Goal: Ask a question: Seek information or help from site administrators or community

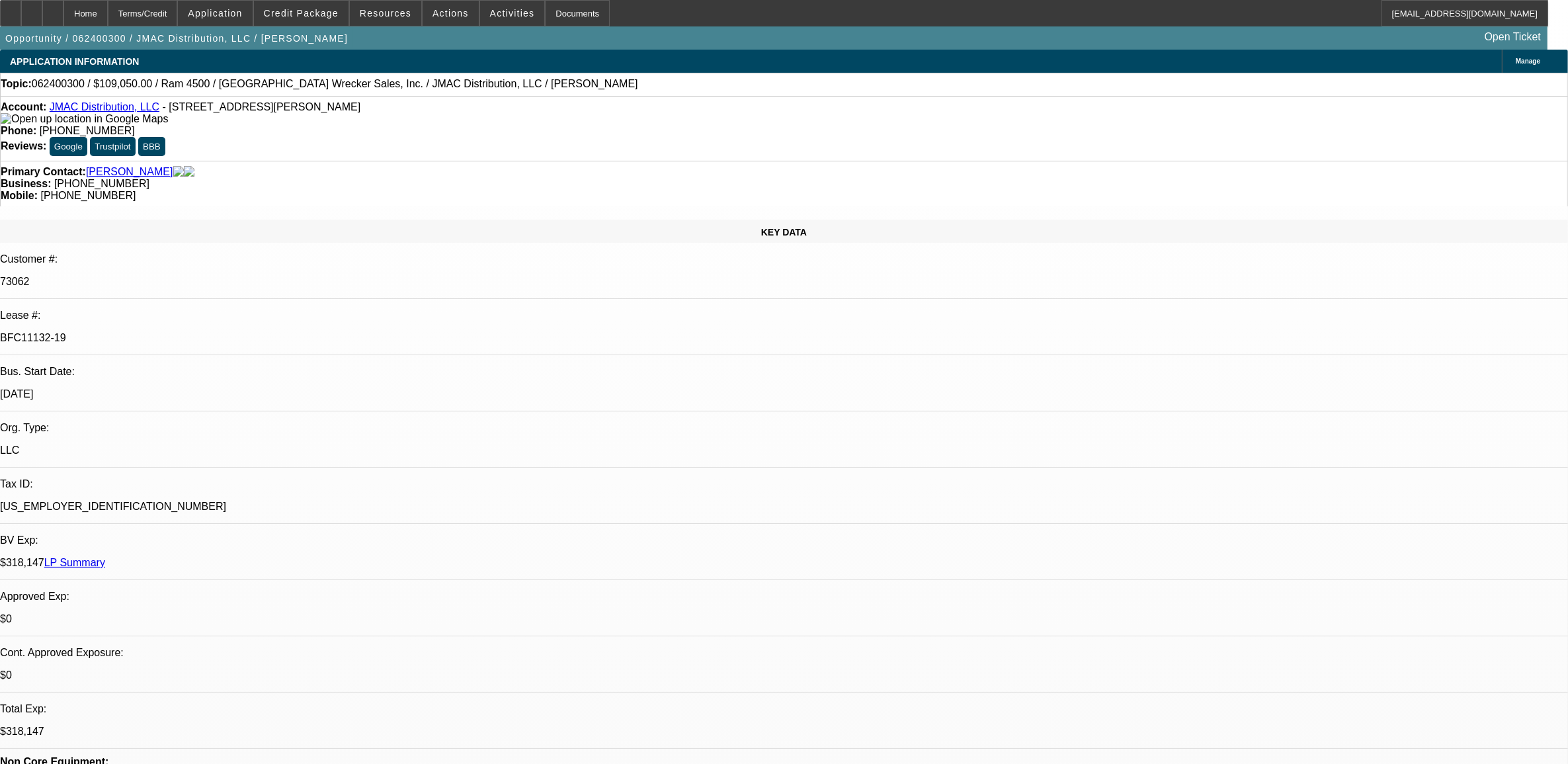
select select "0"
select select "2"
select select "0"
select select "2"
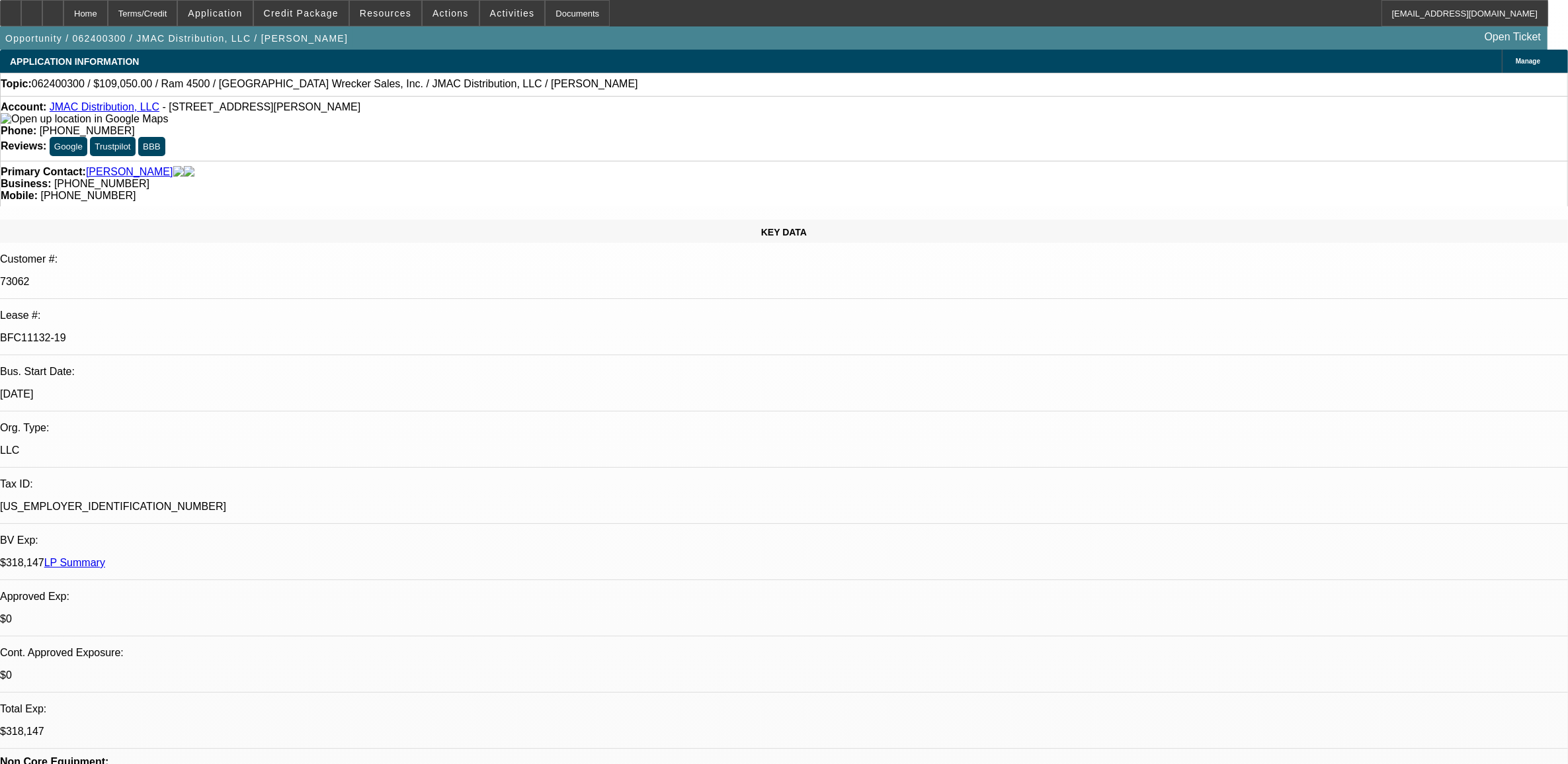
select select "0"
select select "2"
select select "0"
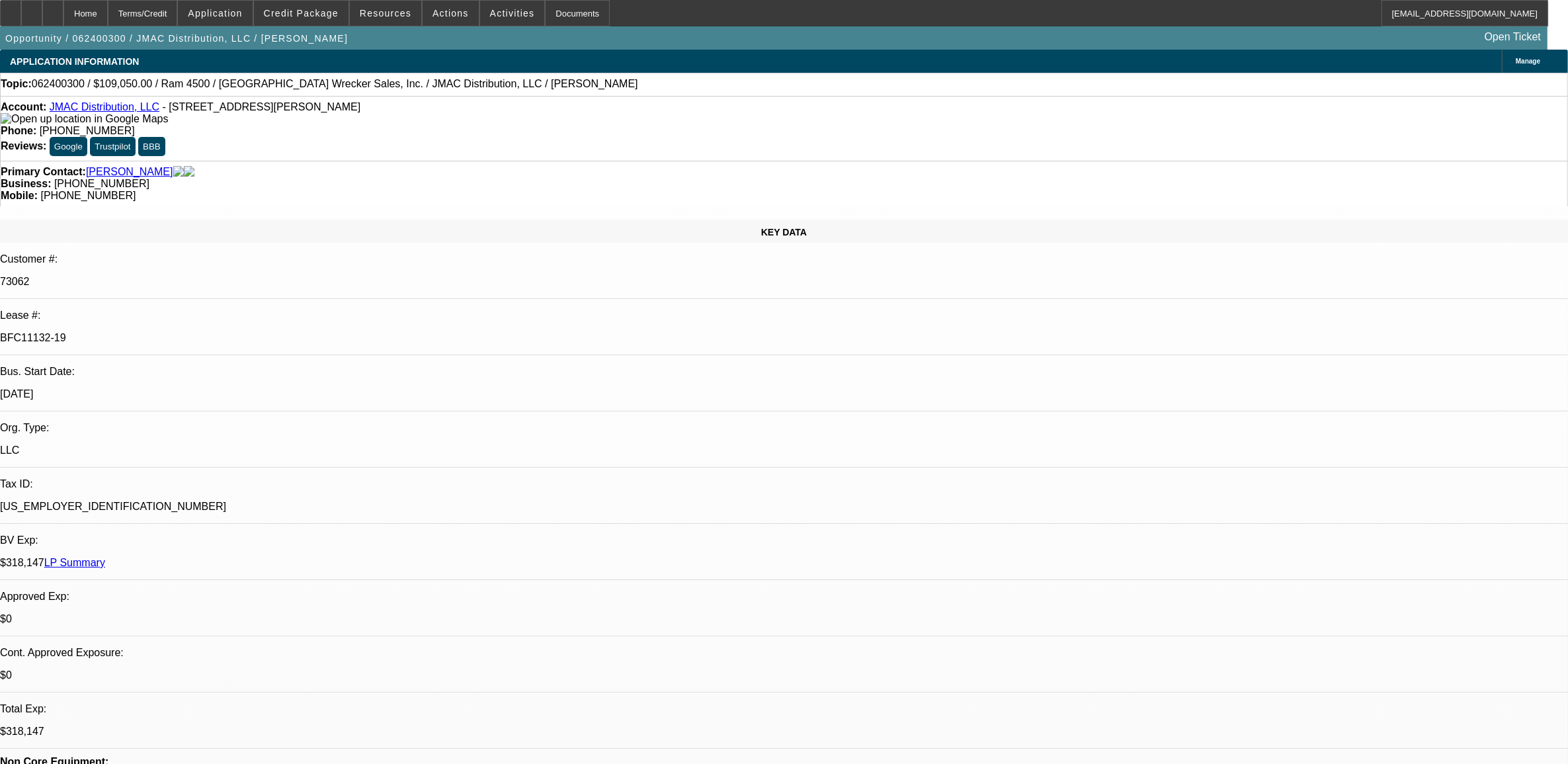
select select "2"
select select "0"
select select "1"
select select "2"
select select "6"
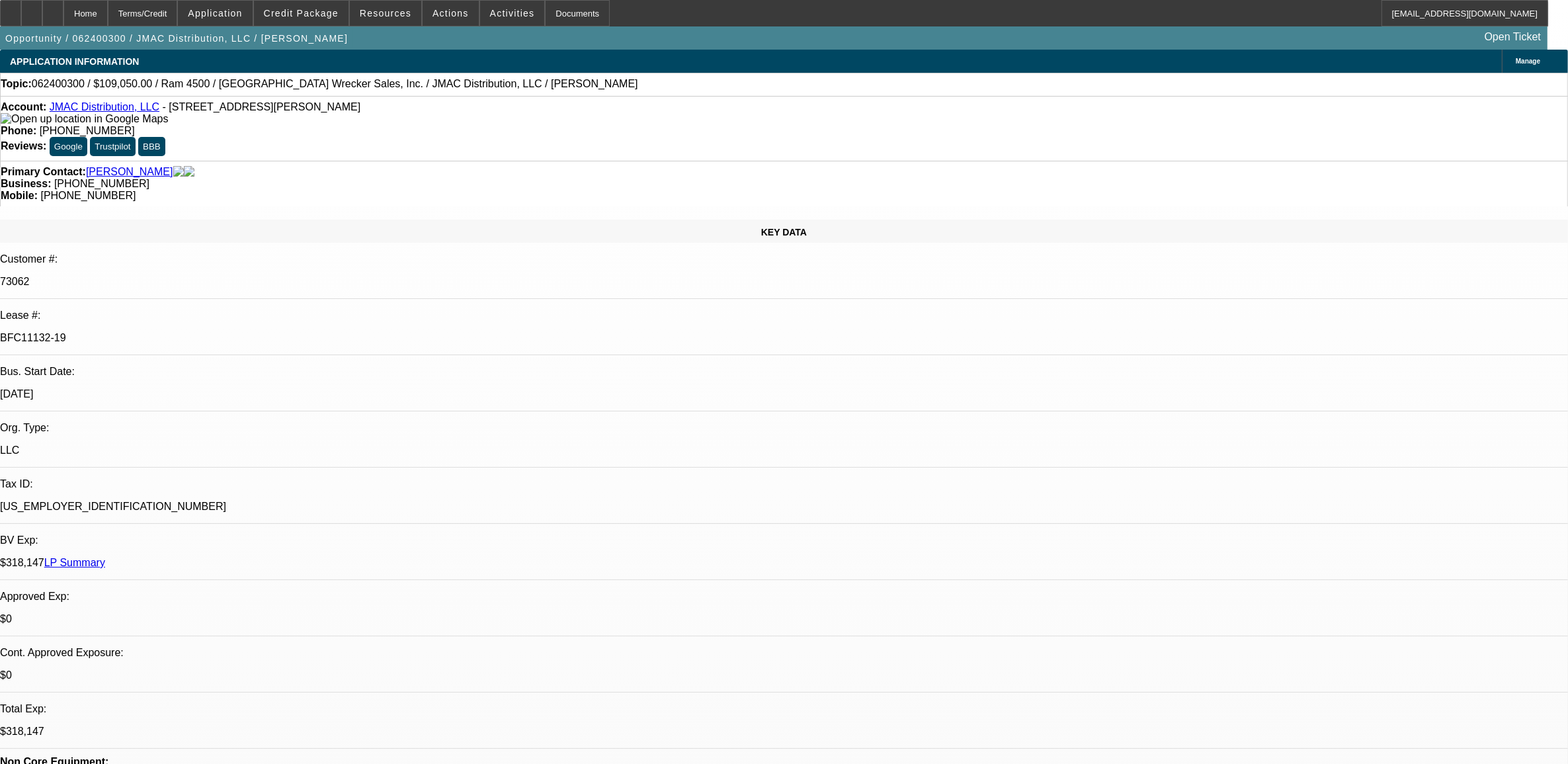
select select "1"
select select "2"
select select "6"
select select "1"
select select "2"
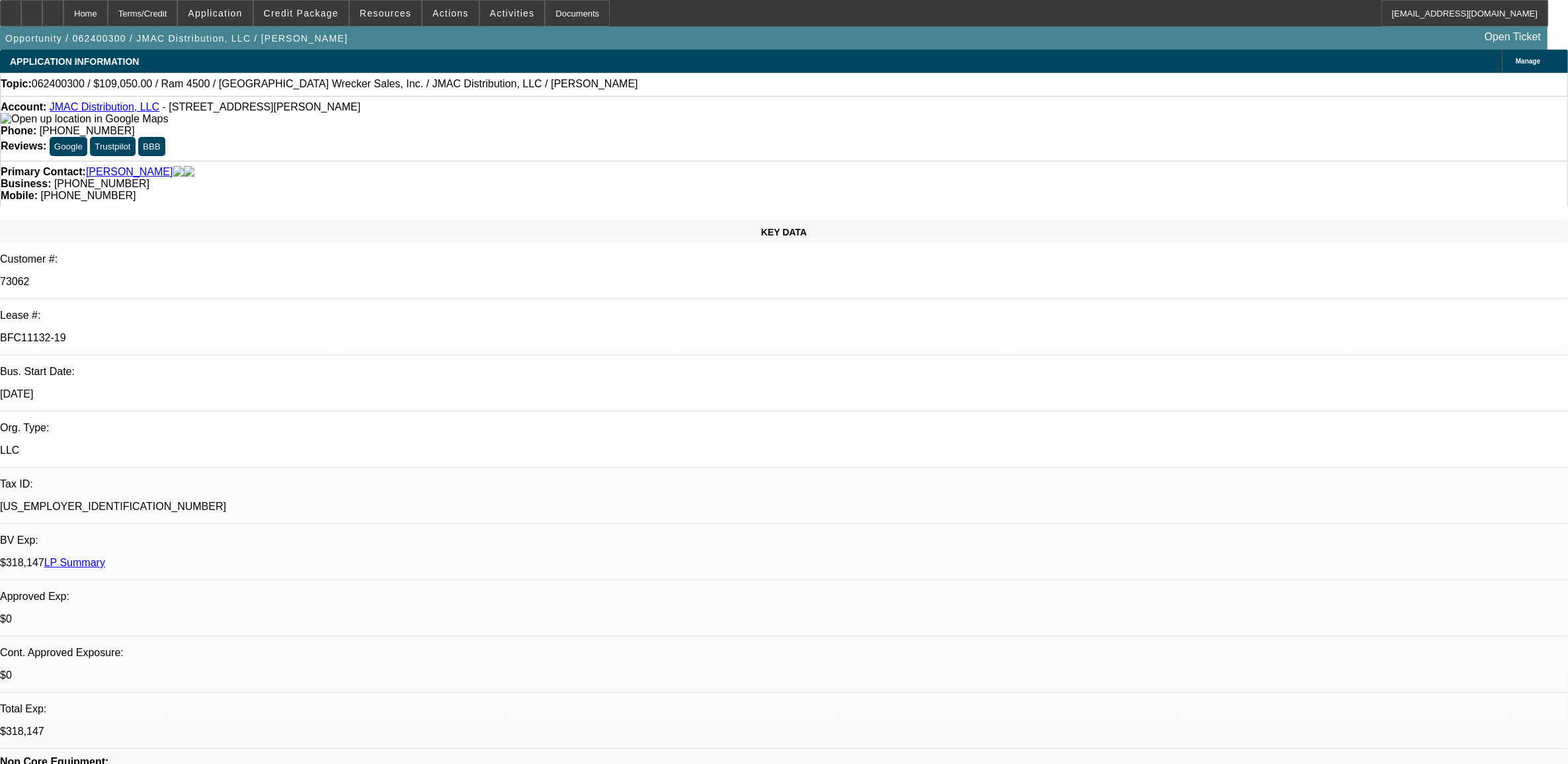
select select "6"
select select "1"
select select "2"
select select "6"
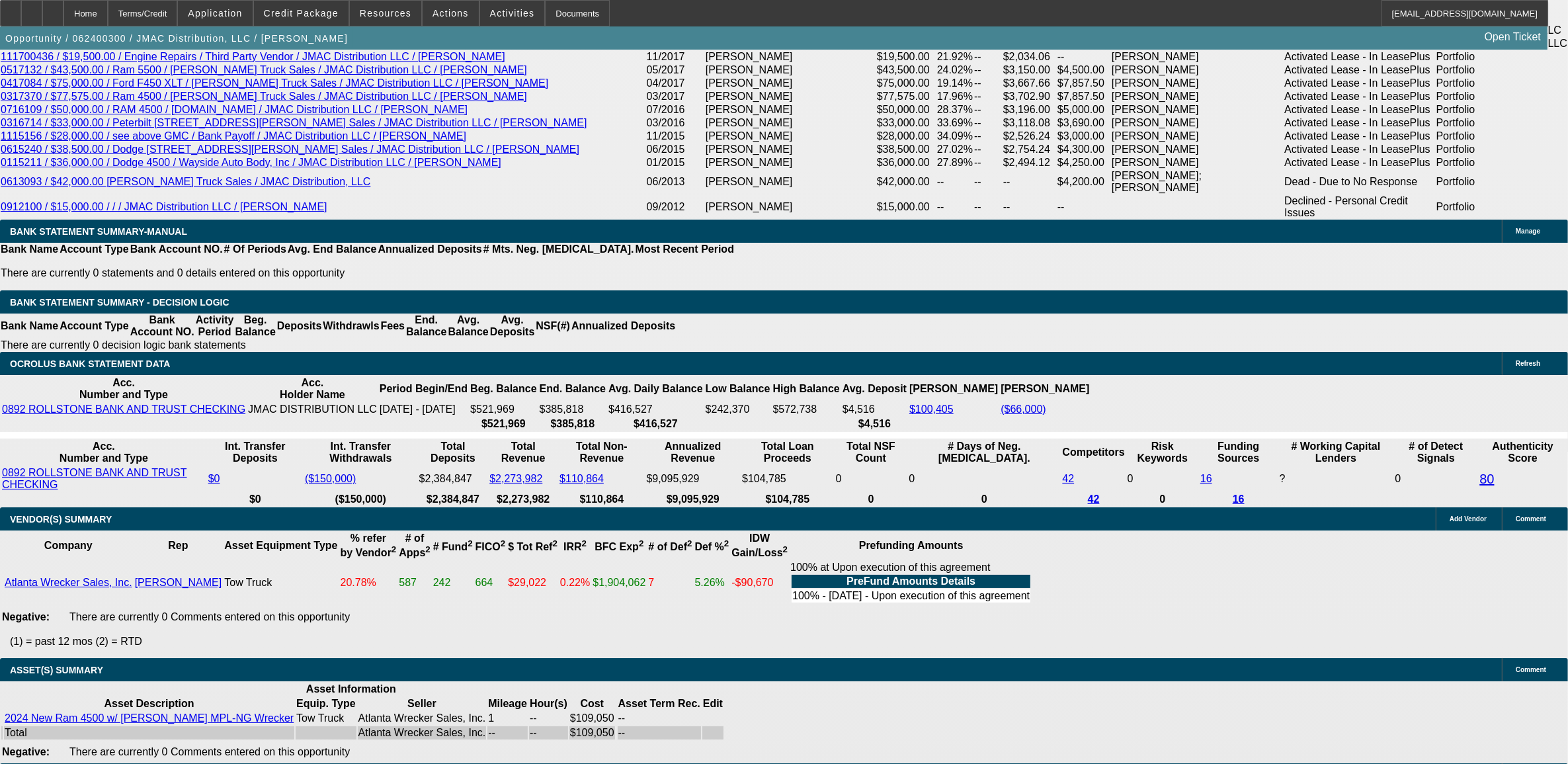
scroll to position [2564, 0]
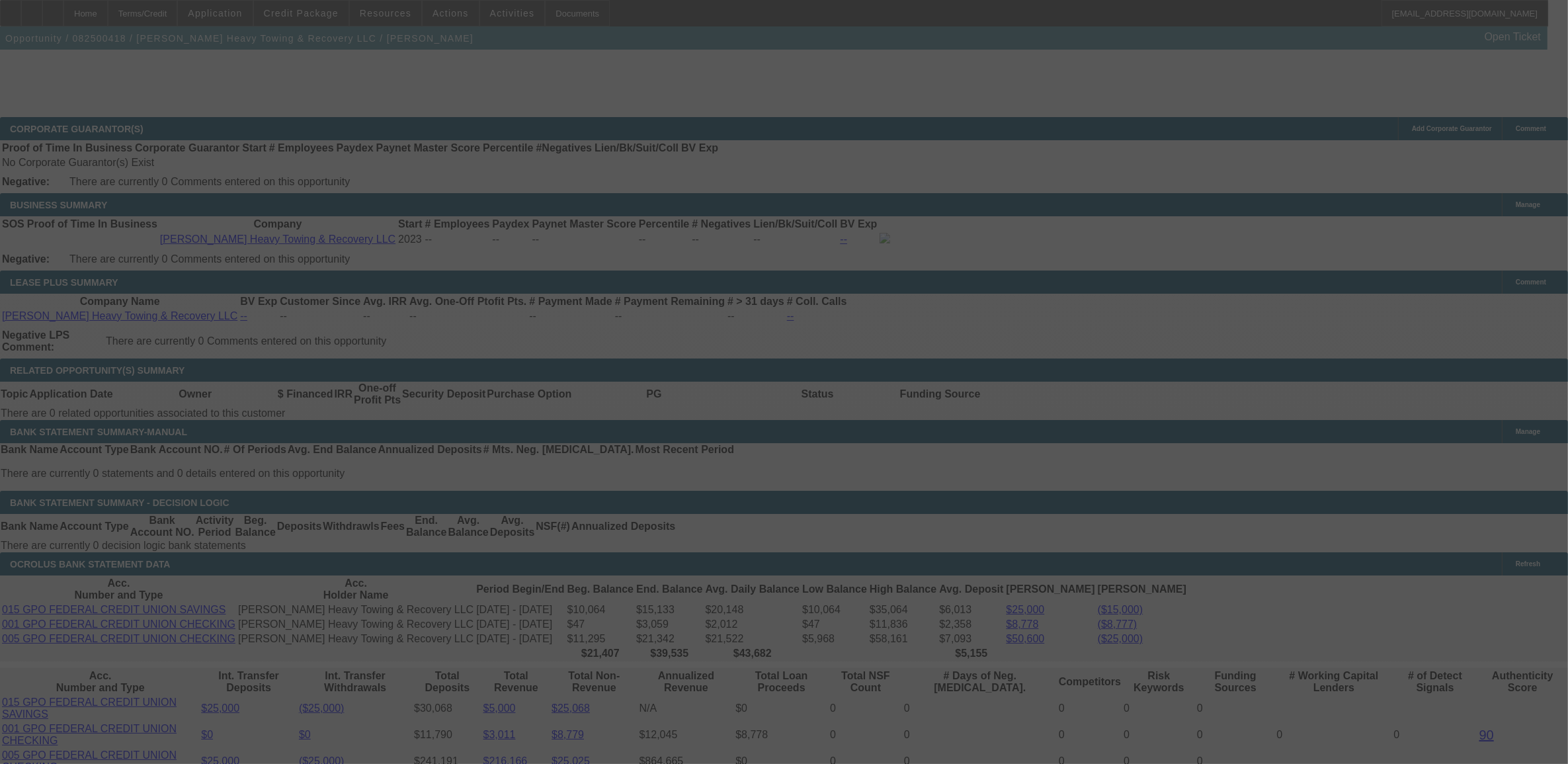
scroll to position [2088, 0]
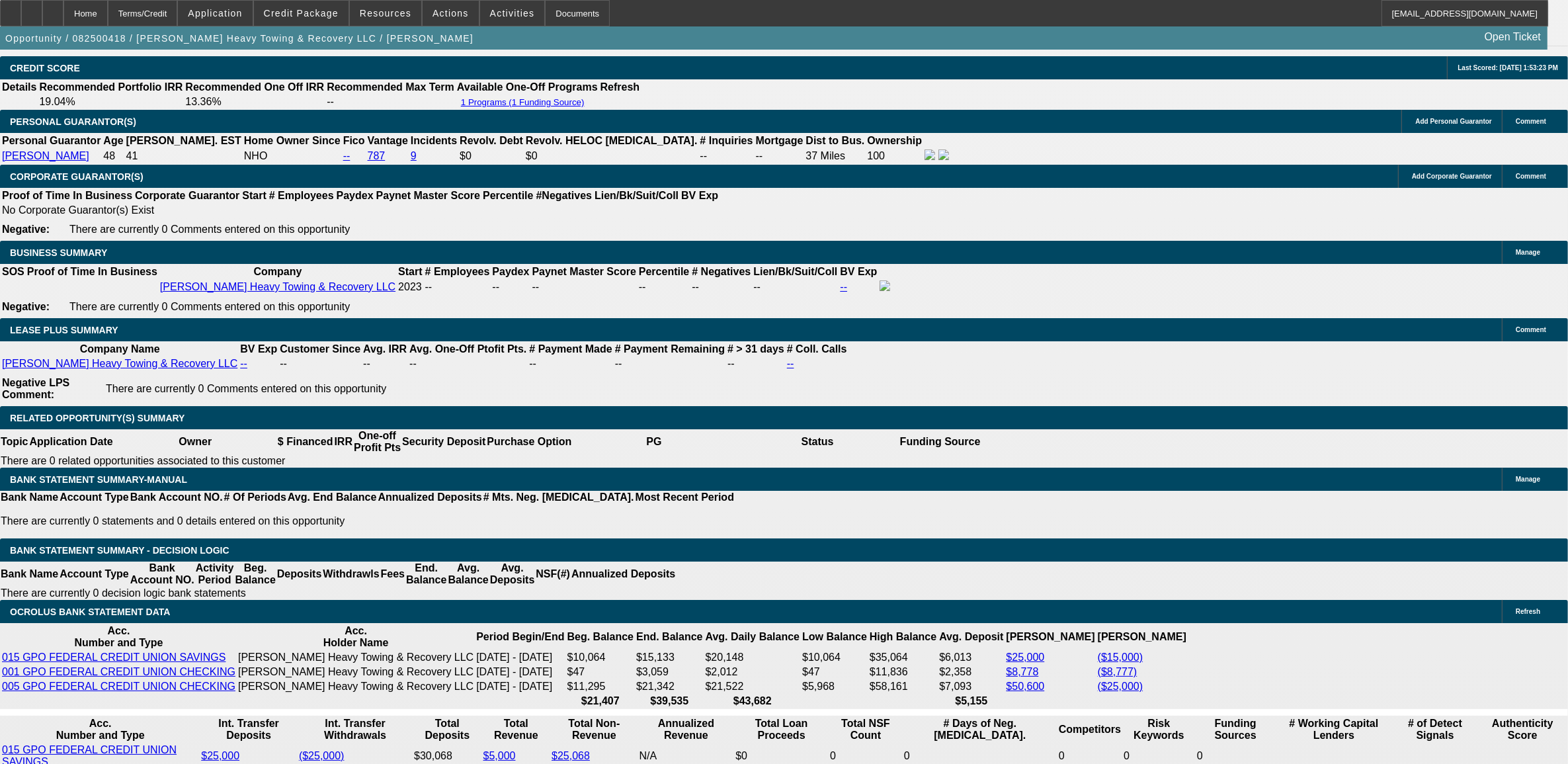
select select "0"
select select "0.1"
select select "0"
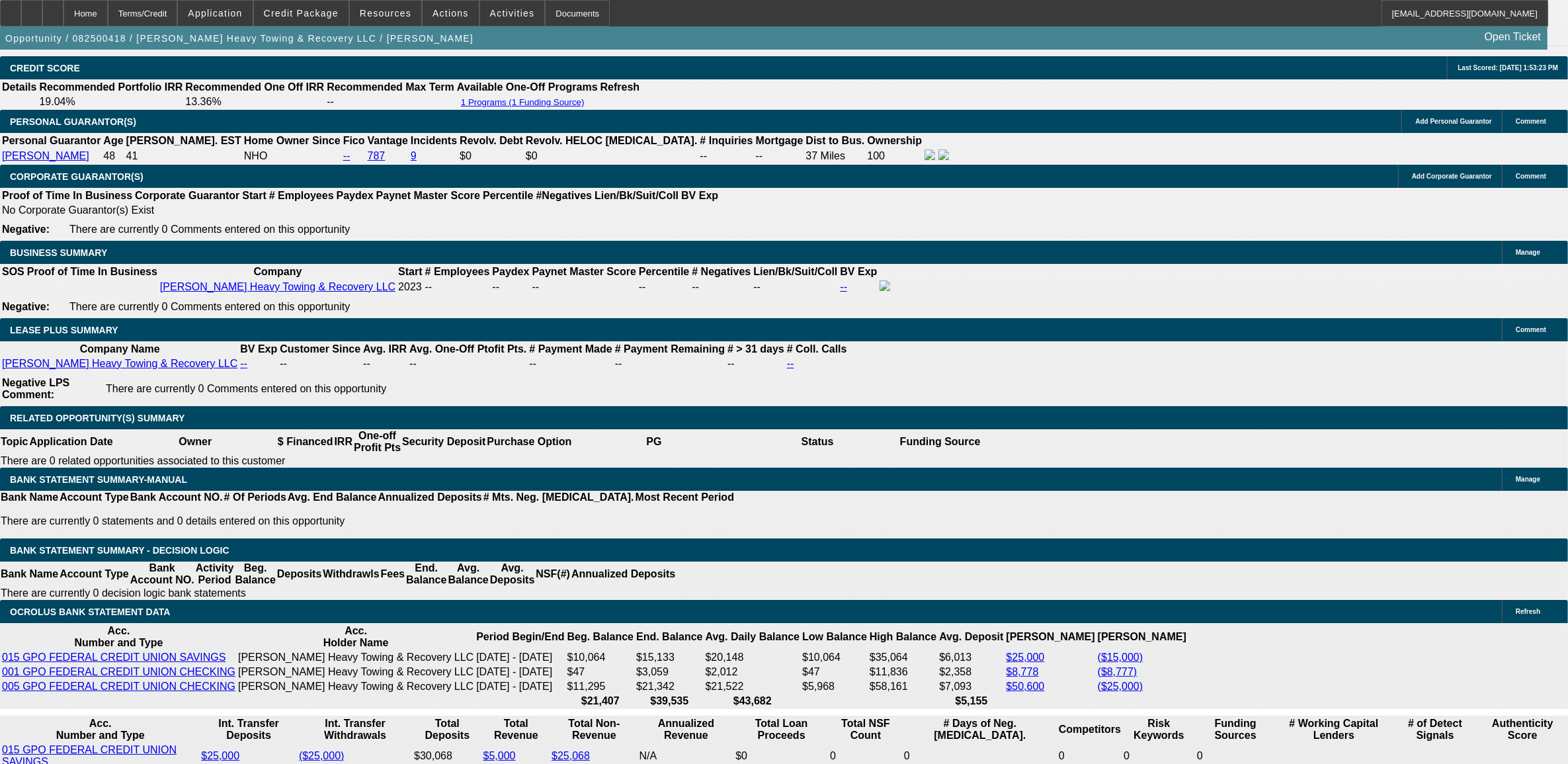
select select "0.1"
select select "0"
select select "0.1"
select select "0"
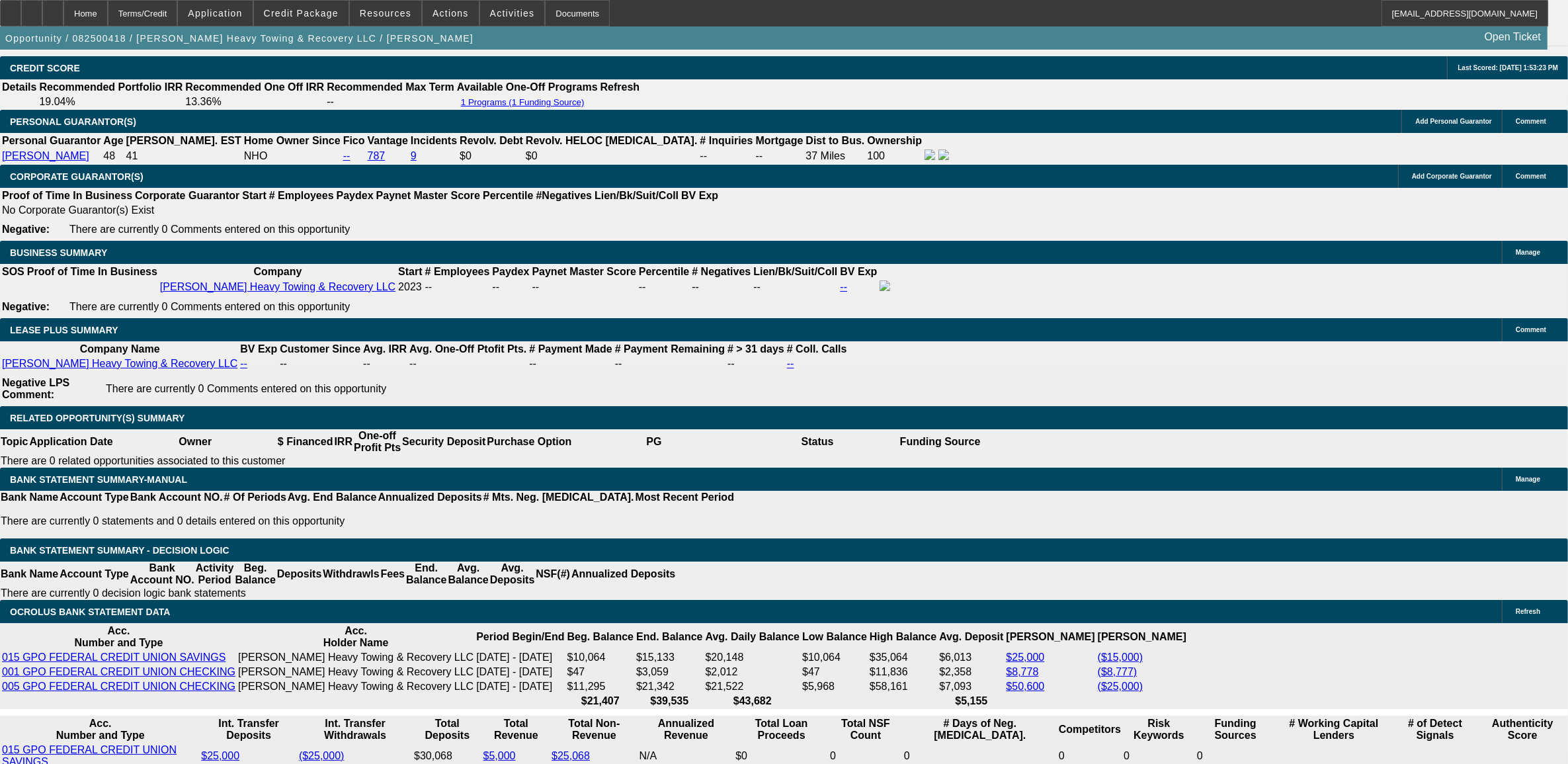
select select "0"
select select "0.1"
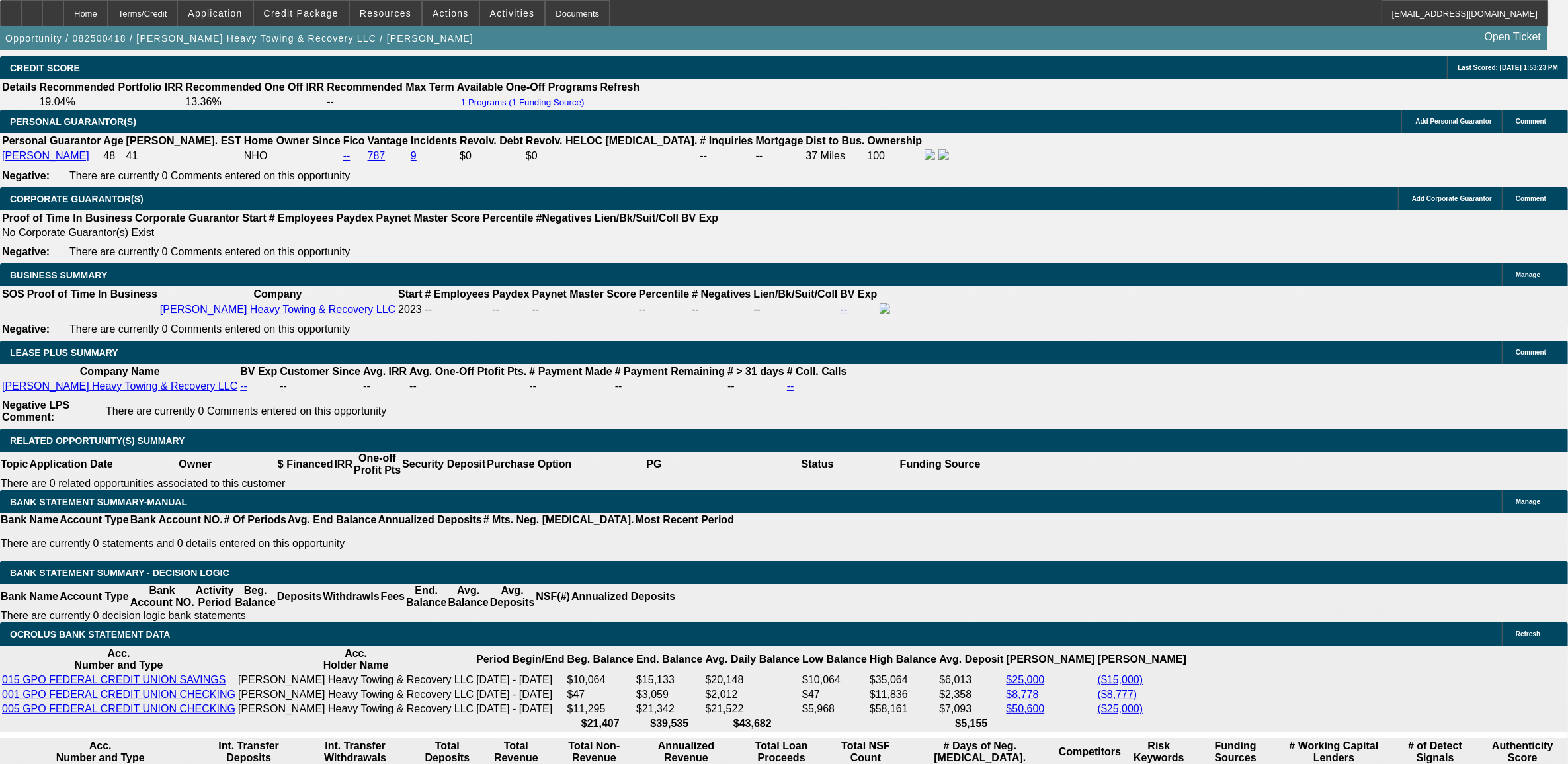
scroll to position [1987, 0]
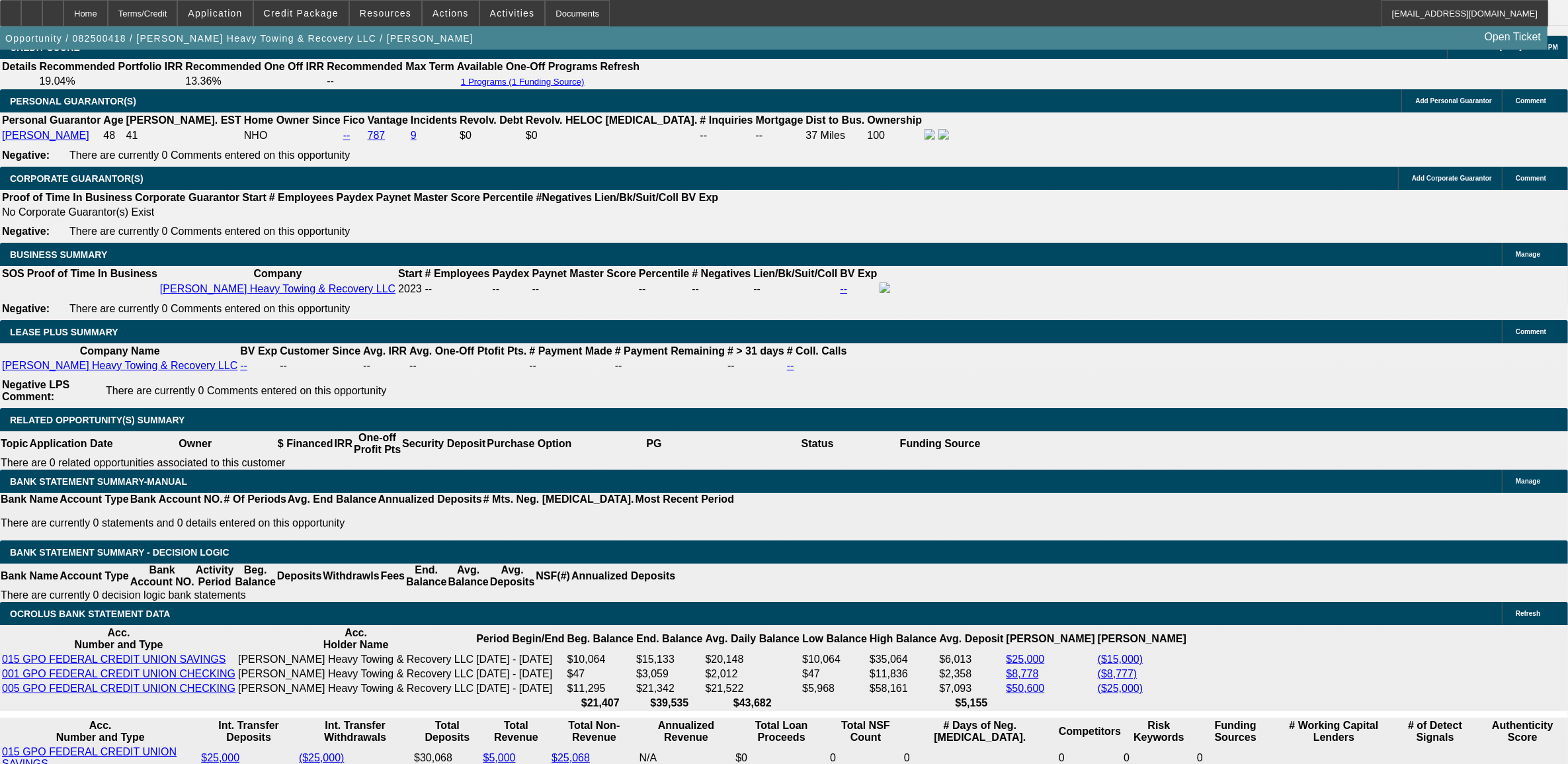
select select "1"
select select "2"
select select "4"
select select "1"
select select "2"
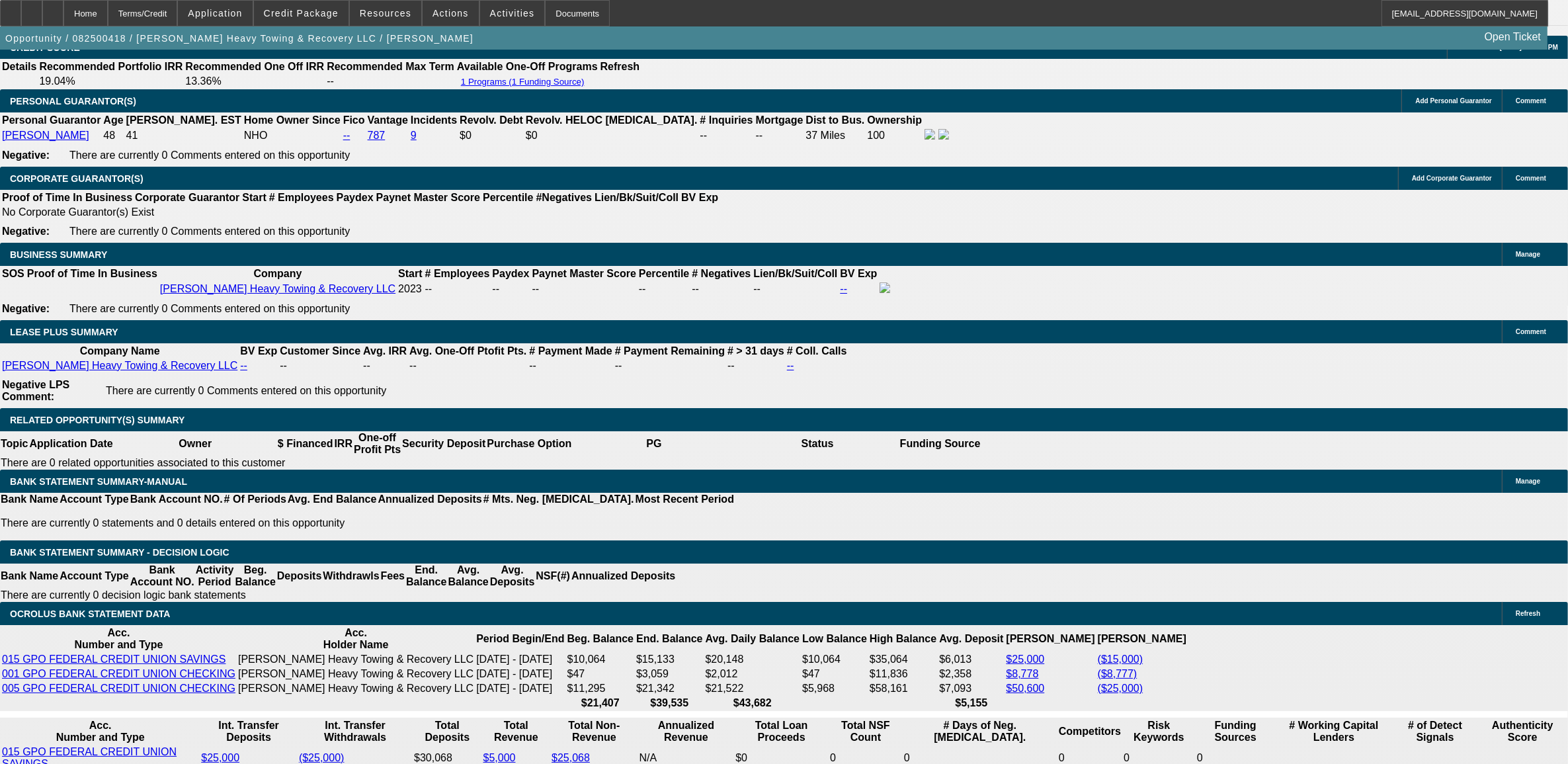
select select "4"
select select "1"
select select "2"
select select "4"
select select "1"
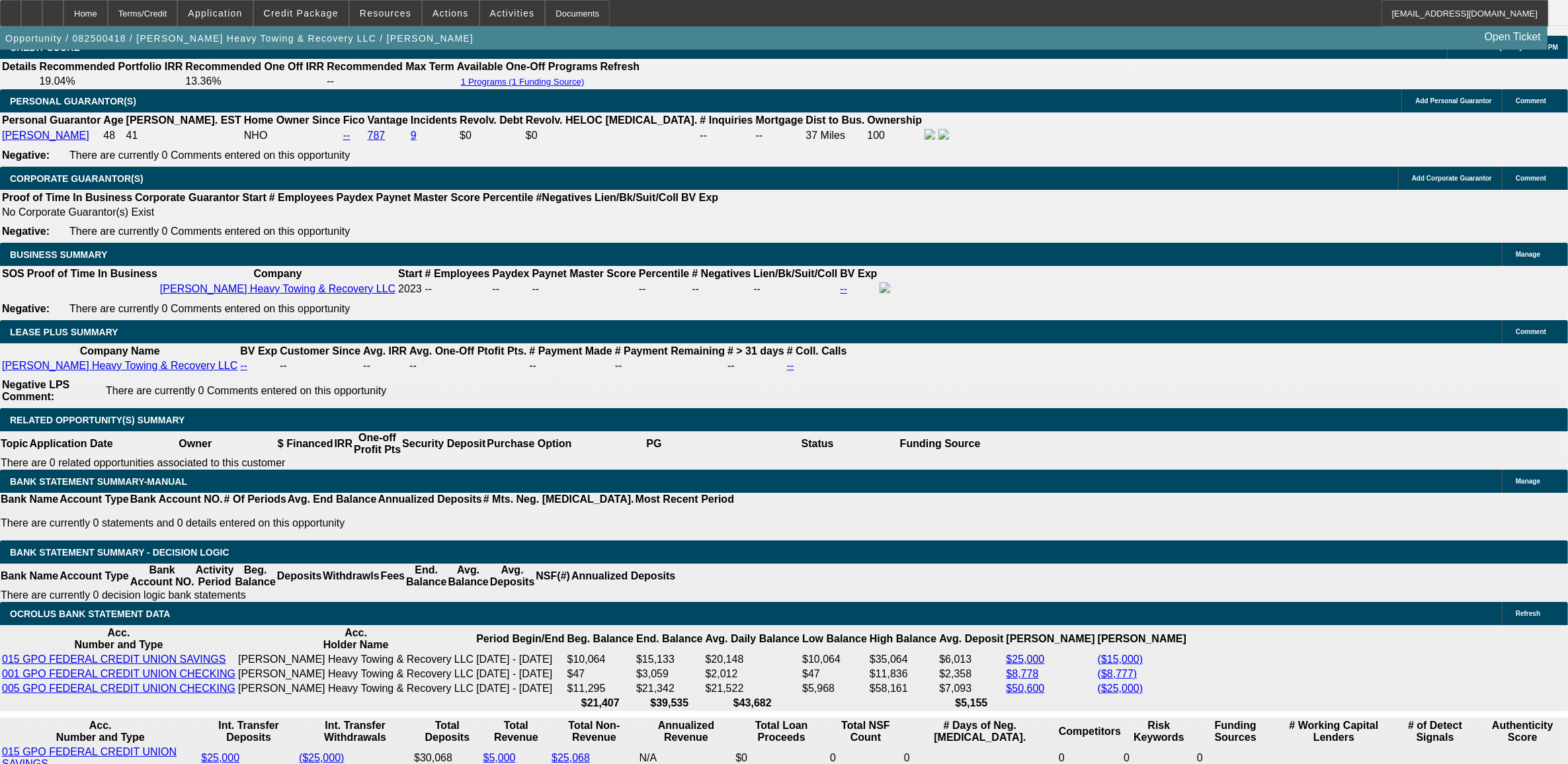
select select "2"
select select "4"
type input "tax"
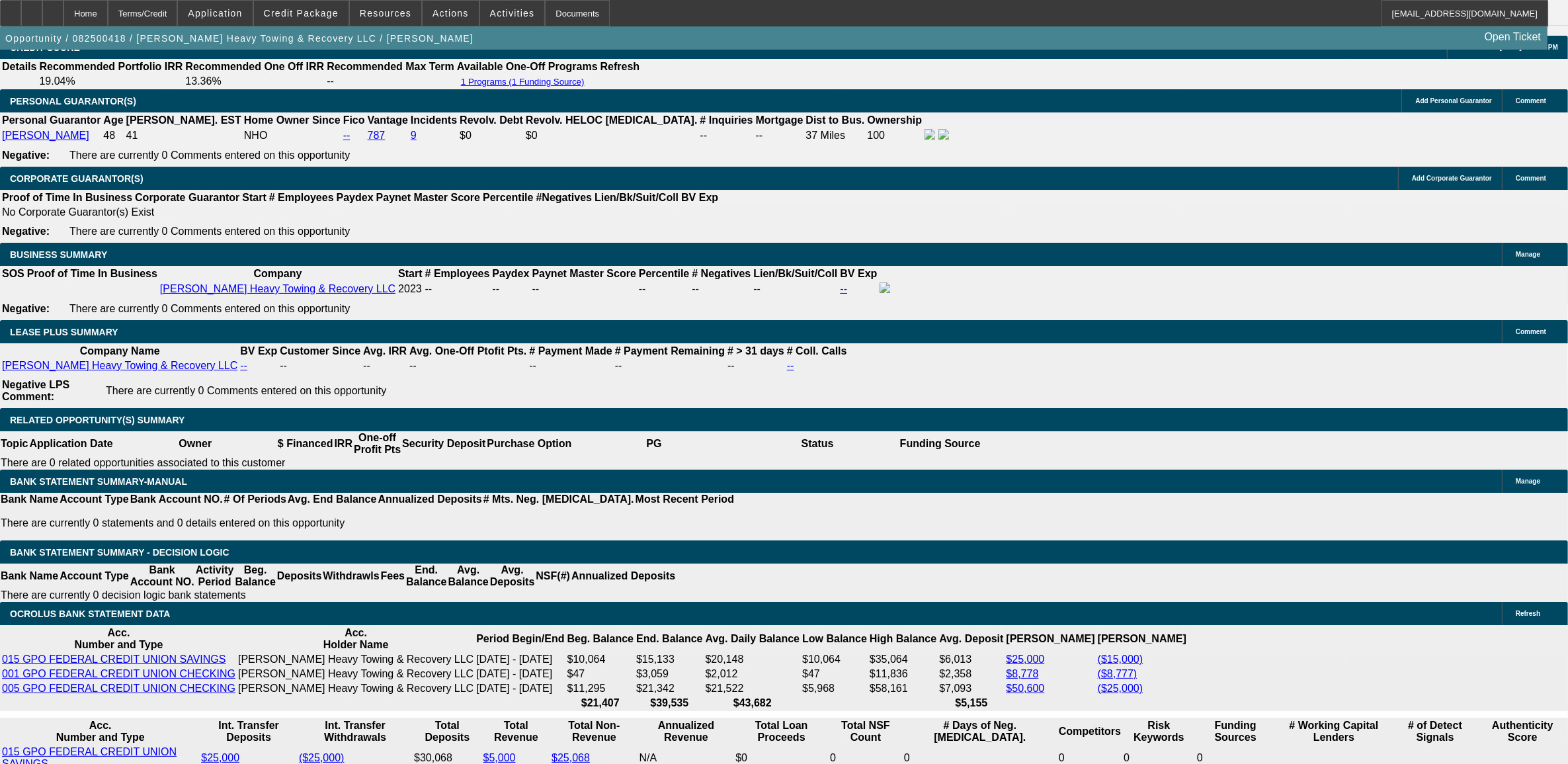
scroll to position [55, 0]
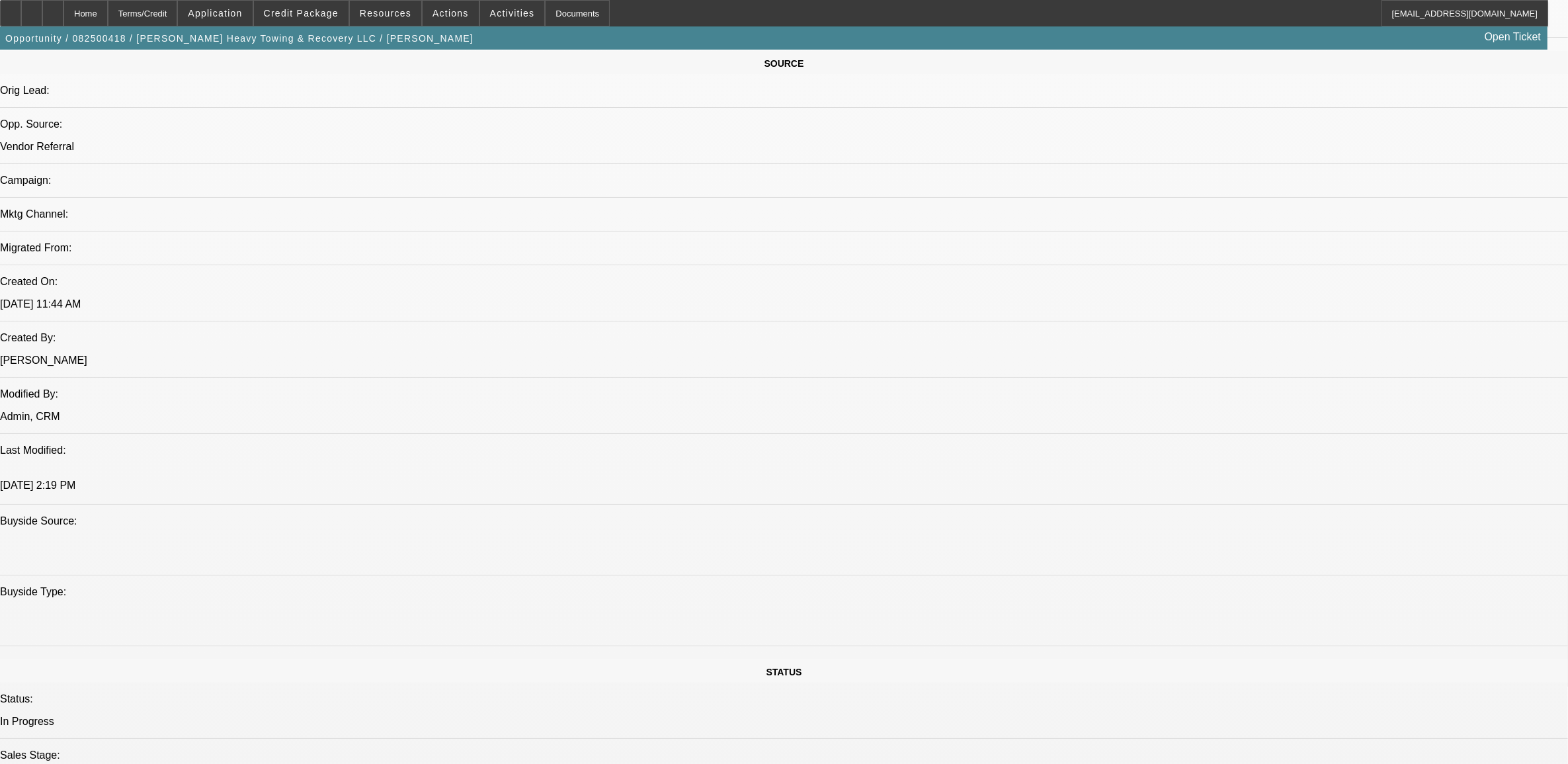
scroll to position [664, 0]
